Goal: Transaction & Acquisition: Obtain resource

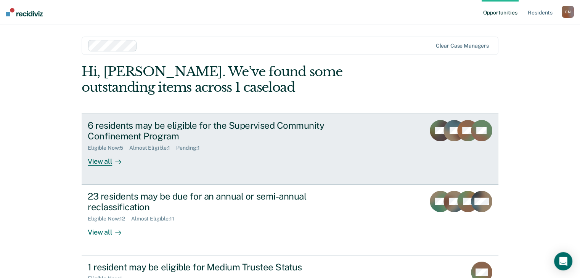
click at [93, 165] on div "View all" at bounding box center [109, 158] width 43 height 15
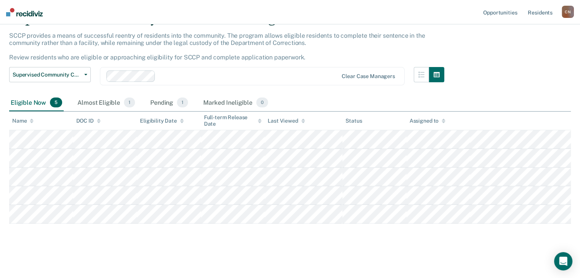
scroll to position [41, 0]
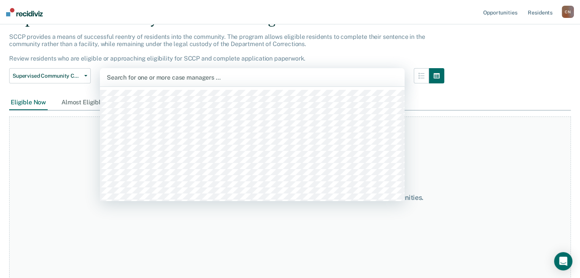
click at [146, 74] on div at bounding box center [252, 77] width 291 height 9
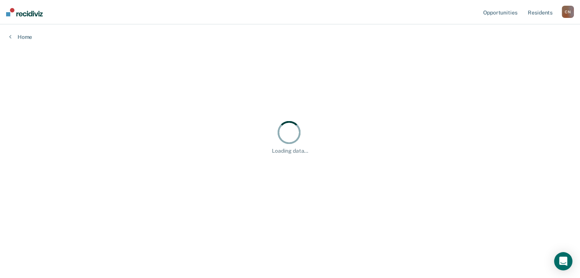
scroll to position [0, 0]
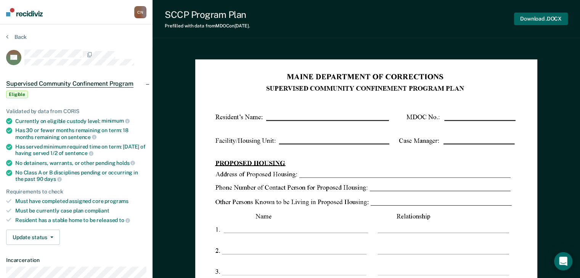
click at [531, 20] on button "Download .DOCX" at bounding box center [541, 19] width 54 height 13
